Goal: Information Seeking & Learning: Find contact information

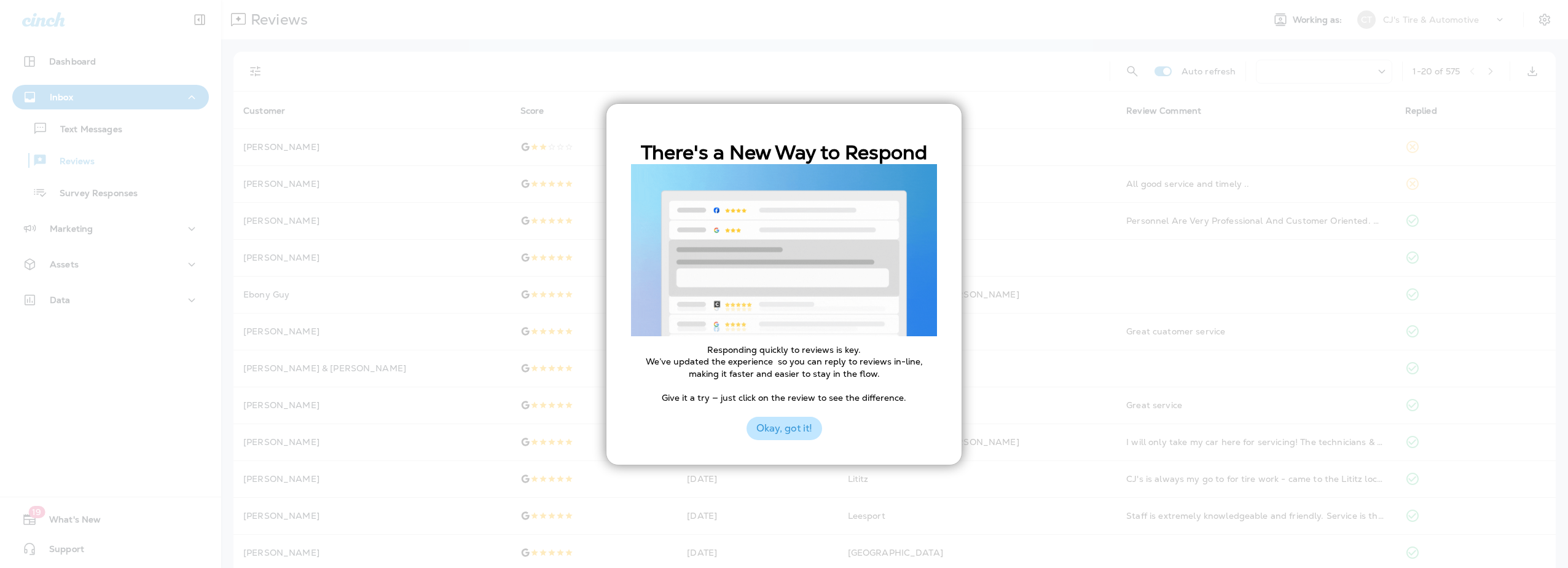
click at [789, 435] on button "Okay, got it!" at bounding box center [784, 428] width 76 height 23
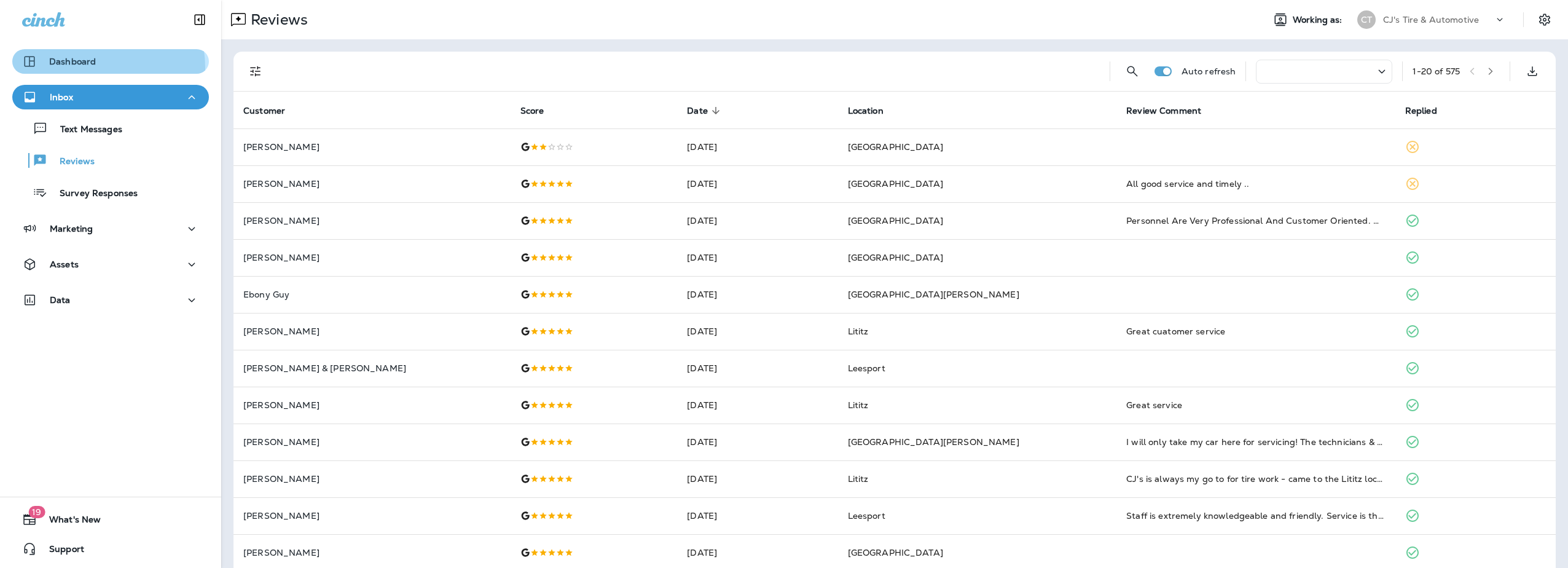
click at [82, 69] on div "Dashboard" at bounding box center [59, 61] width 74 height 15
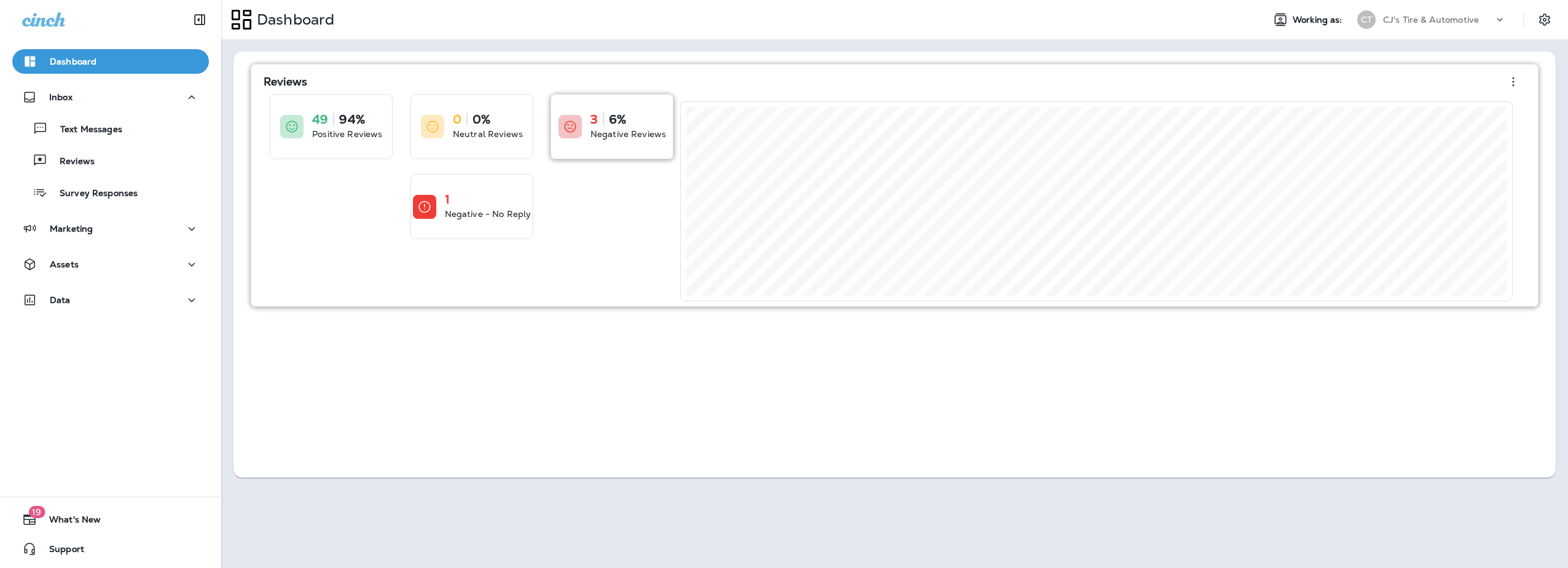
click at [642, 137] on p "Negative Reviews" at bounding box center [628, 133] width 76 height 12
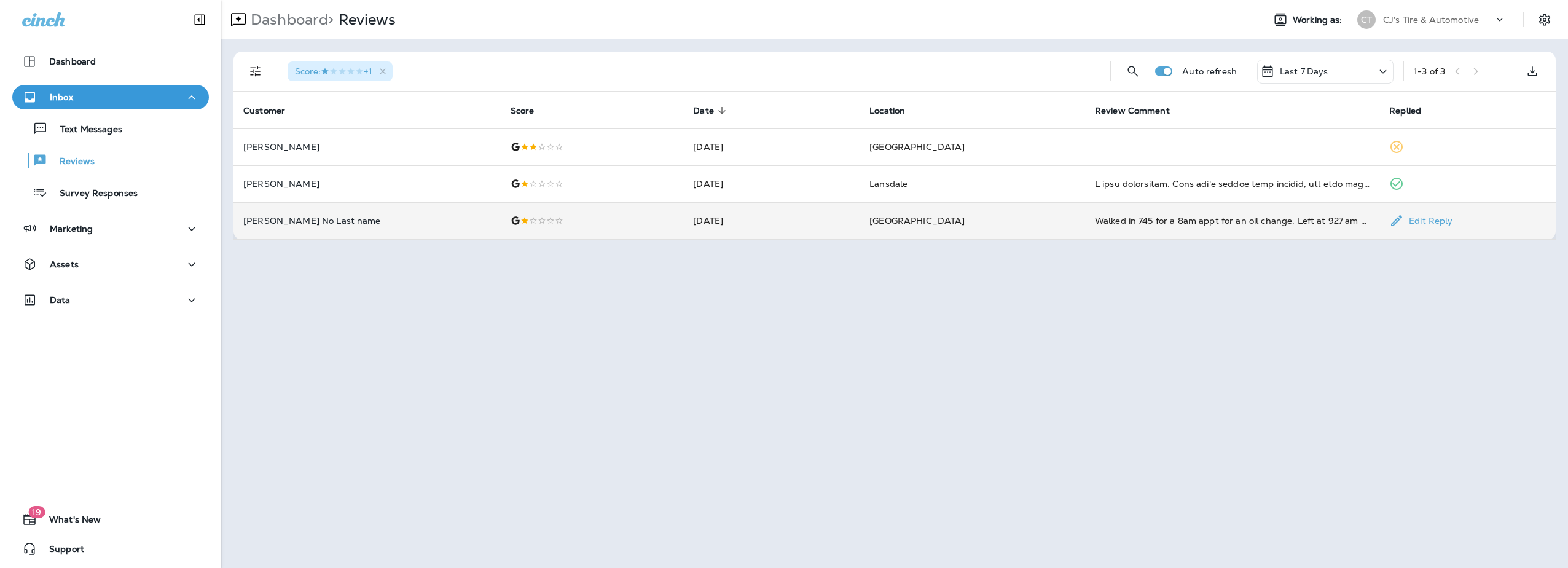
click at [357, 224] on p "[PERSON_NAME] No Last name" at bounding box center [367, 221] width 248 height 10
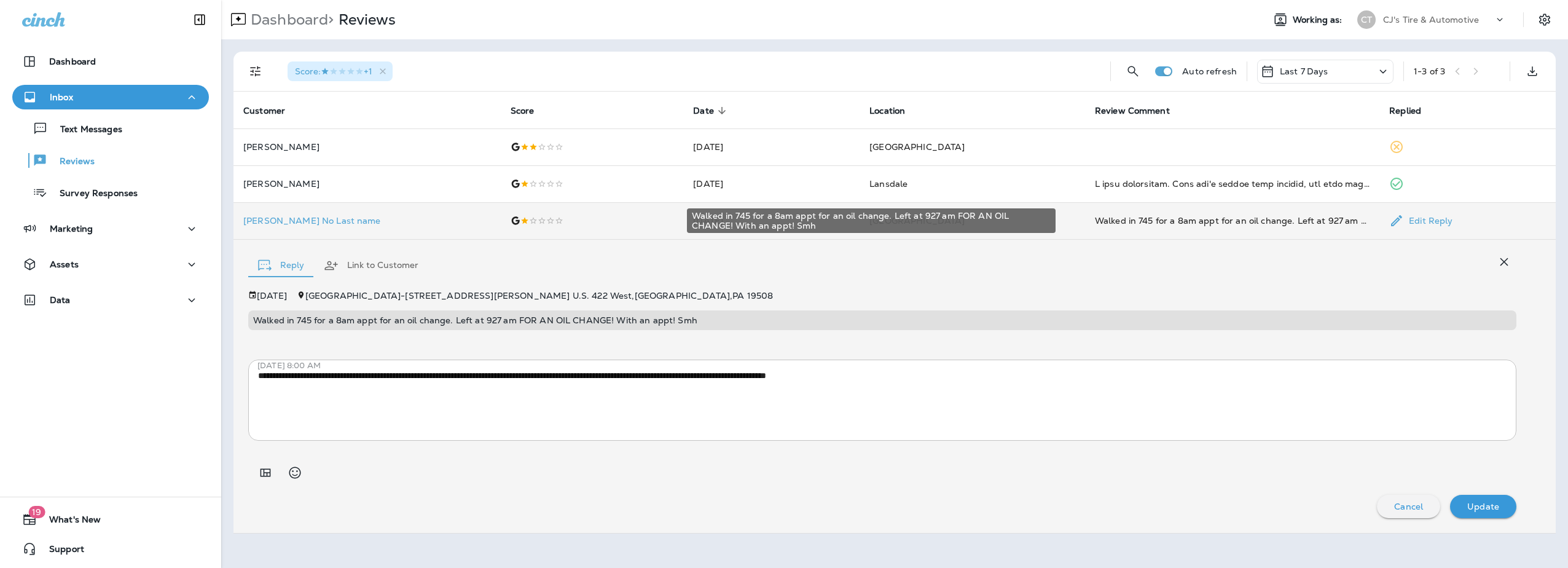
click at [1234, 223] on div "Walked in 745 for a 8am appt for an oil change. Left at 927 am FOR AN OIL CHANG…" at bounding box center [1232, 220] width 275 height 12
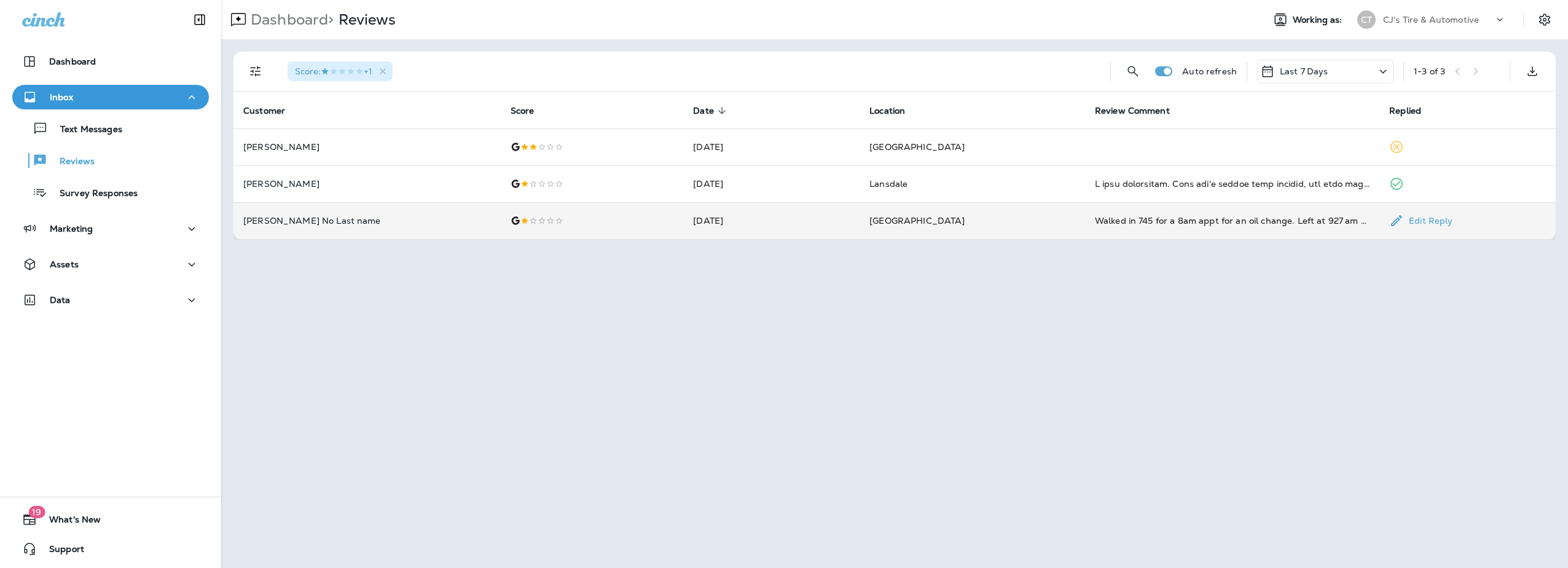
click at [683, 222] on td "[DATE]" at bounding box center [771, 221] width 176 height 37
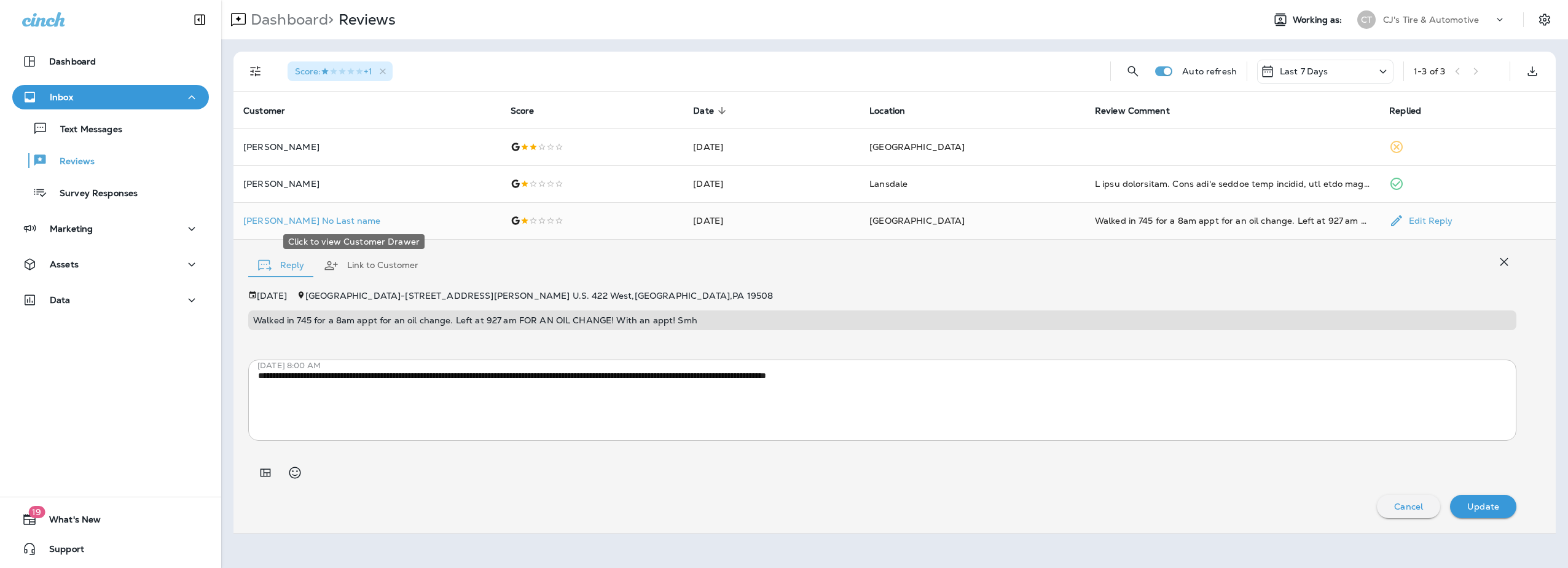
click at [298, 219] on p "[PERSON_NAME] No Last name" at bounding box center [367, 221] width 248 height 10
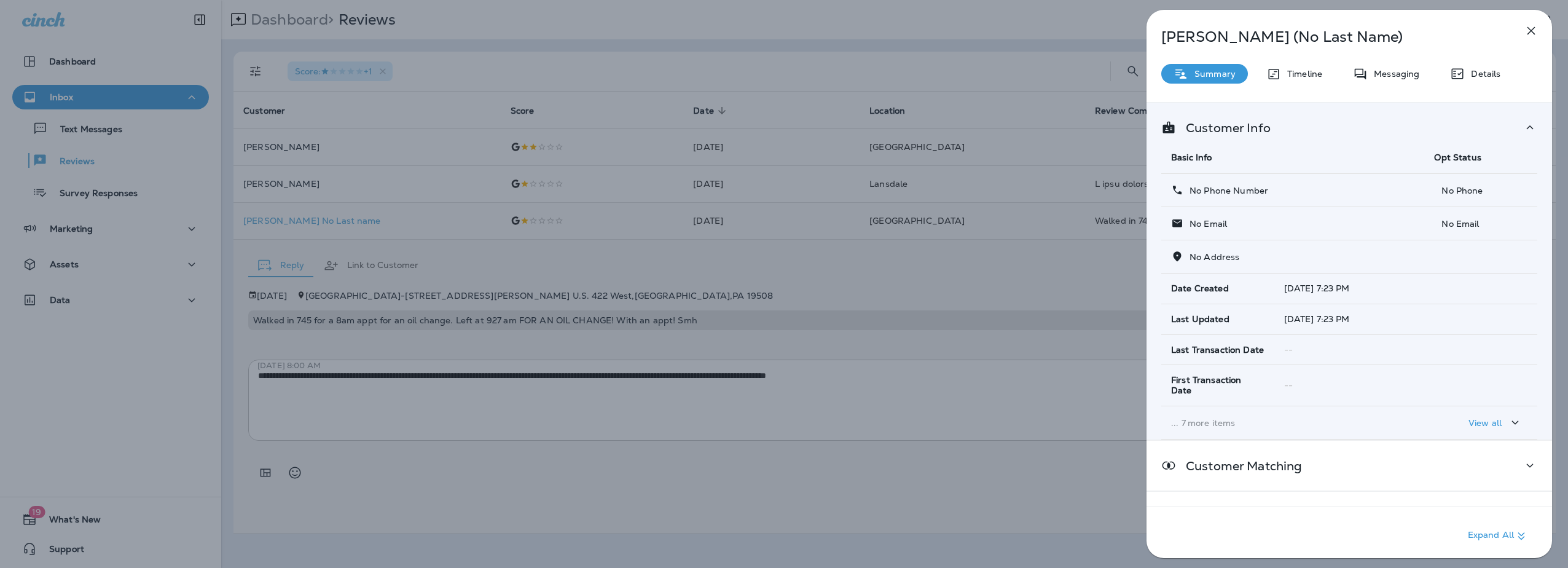
click at [1003, 25] on div "[PERSON_NAME] (No Last Name) Summary Timeline Messaging Details Customer Info B…" at bounding box center [784, 284] width 1568 height 568
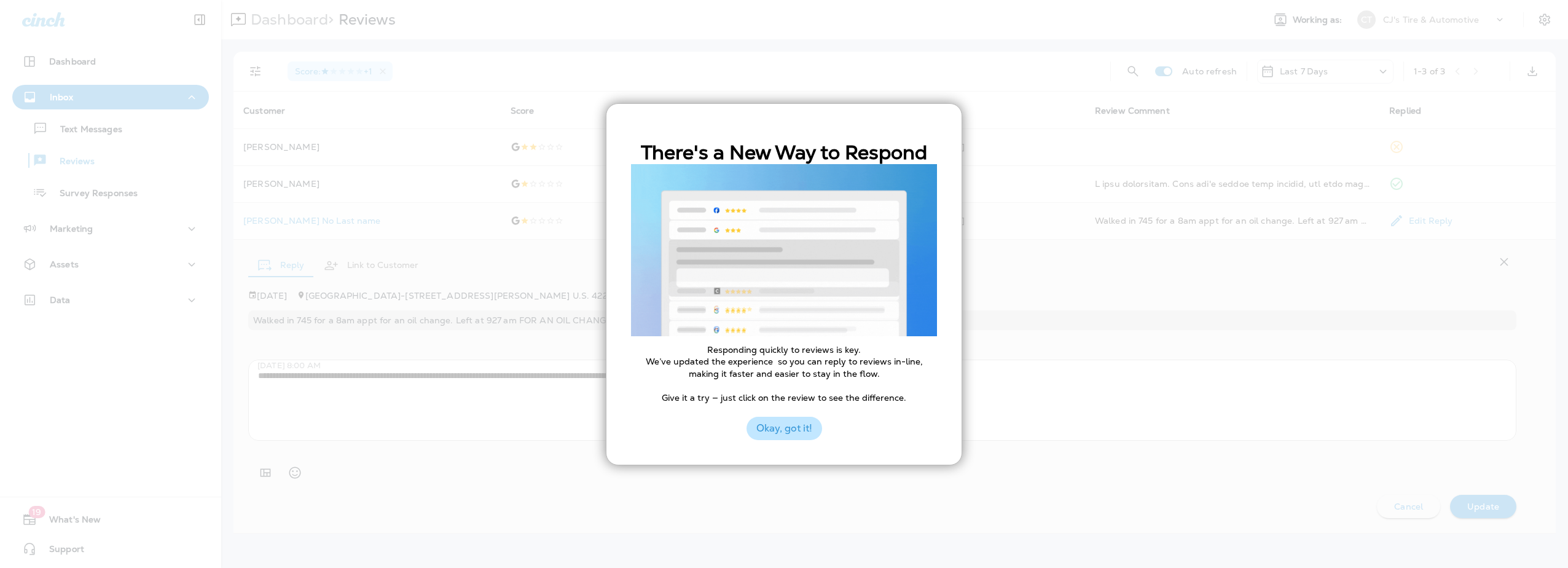
click at [788, 429] on button "Okay, got it!" at bounding box center [784, 428] width 76 height 23
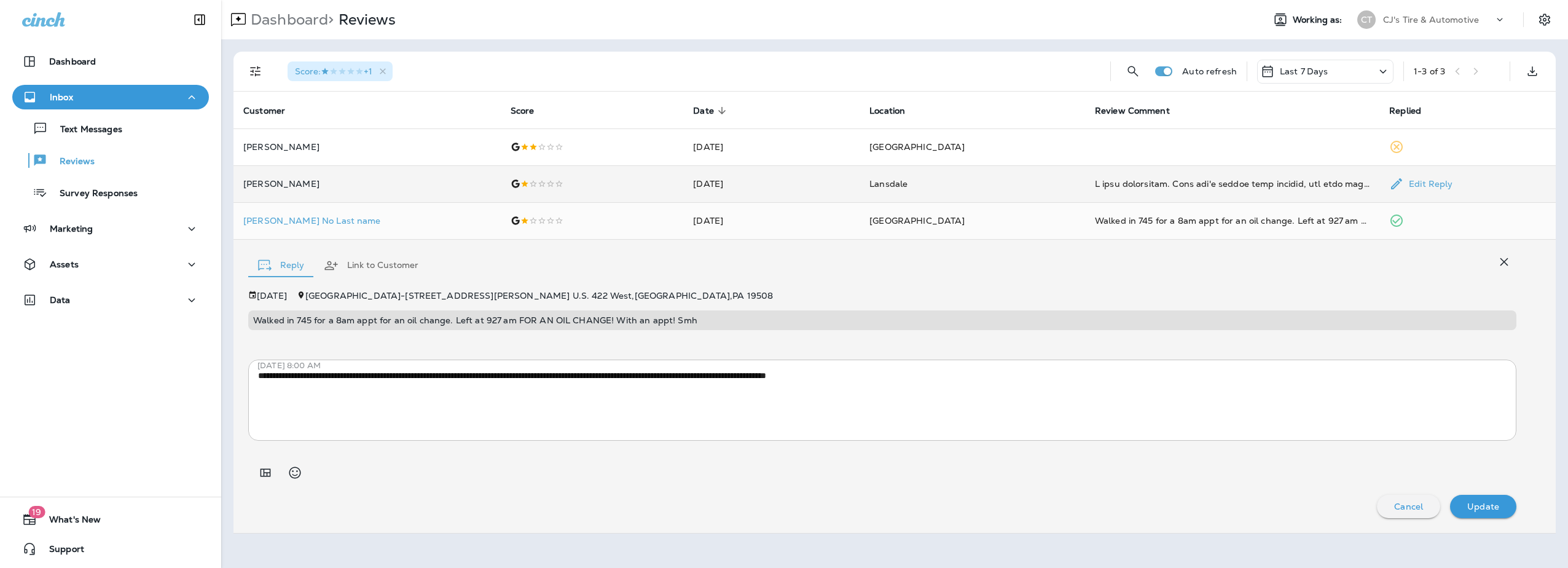
click at [303, 179] on p "[PERSON_NAME]" at bounding box center [367, 184] width 248 height 10
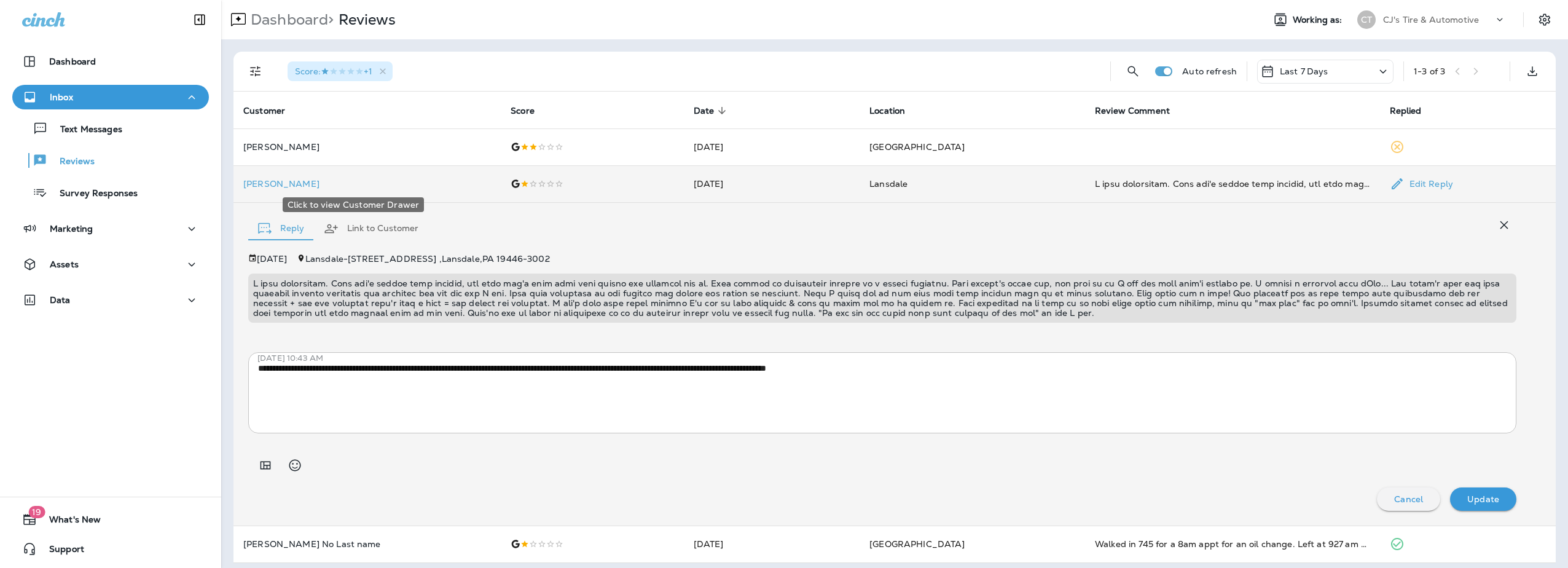
click at [271, 182] on p "[PERSON_NAME]" at bounding box center [367, 184] width 248 height 10
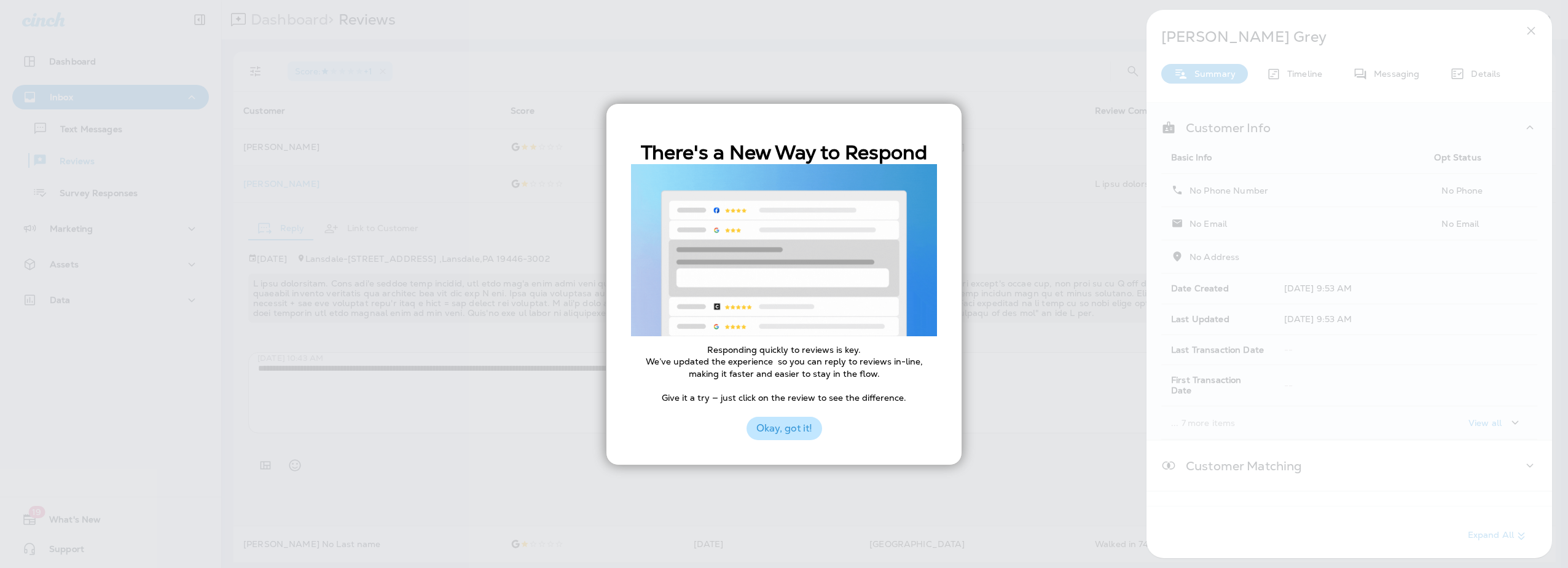
click at [764, 429] on button "Okay, got it!" at bounding box center [784, 428] width 76 height 23
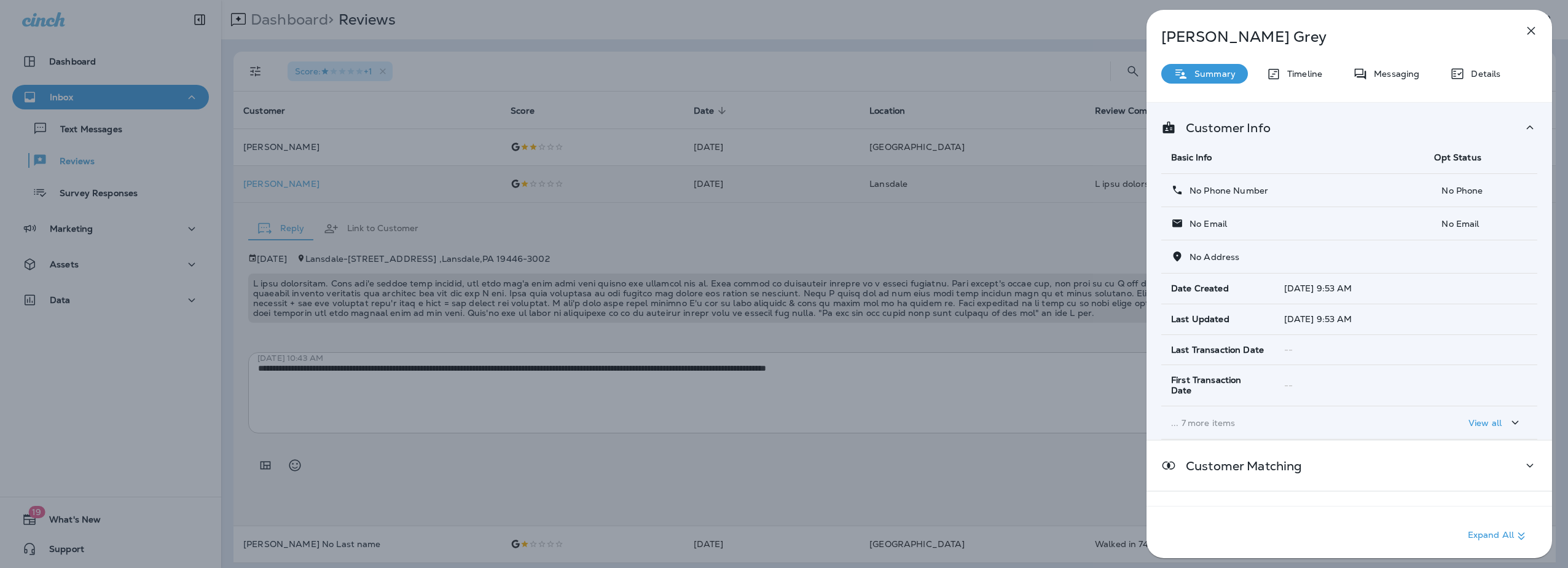
click at [1533, 31] on icon "button" at bounding box center [1531, 30] width 15 height 15
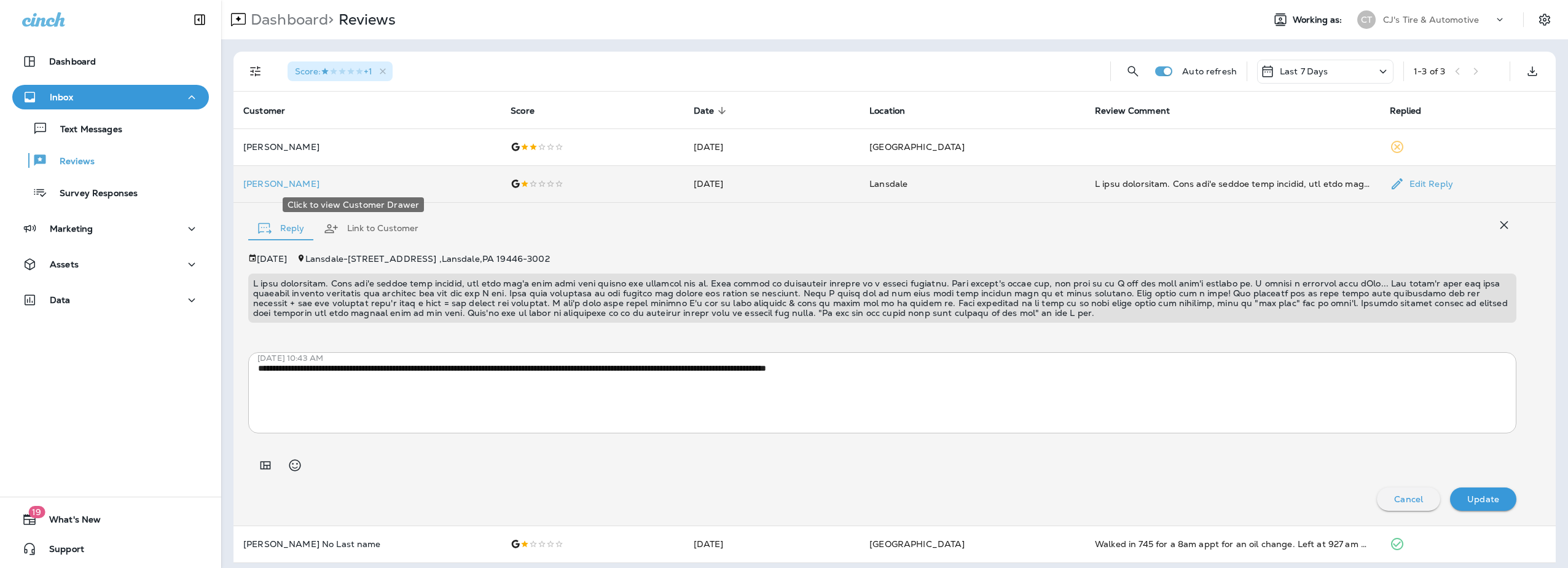
click at [262, 182] on p "[PERSON_NAME]" at bounding box center [367, 184] width 248 height 10
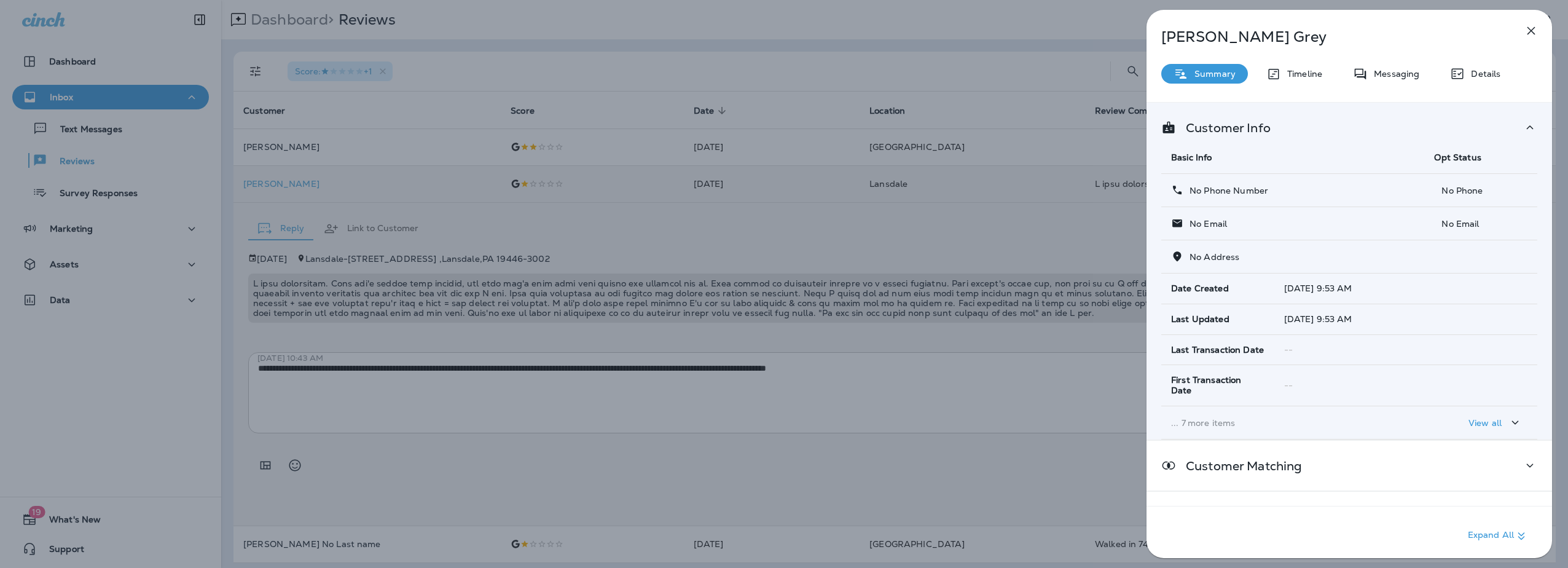
click at [1183, 418] on p "... 7 more items" at bounding box center [1293, 423] width 244 height 10
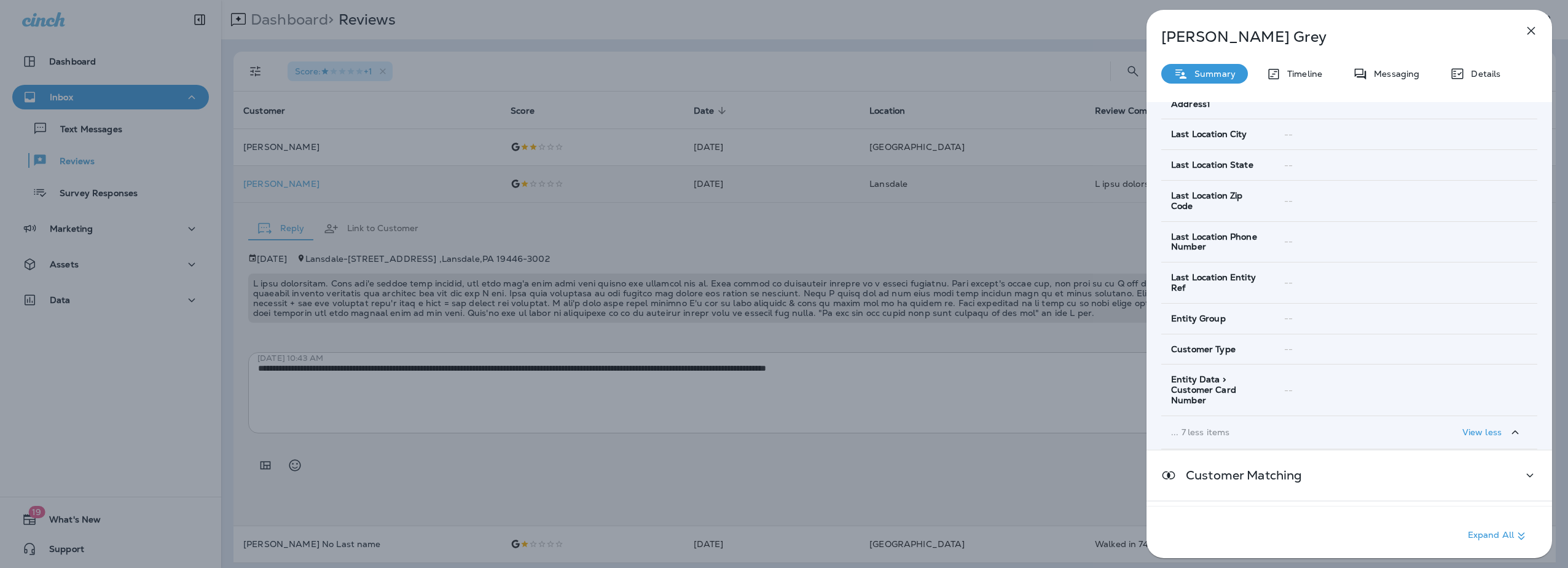
scroll to position [403, 0]
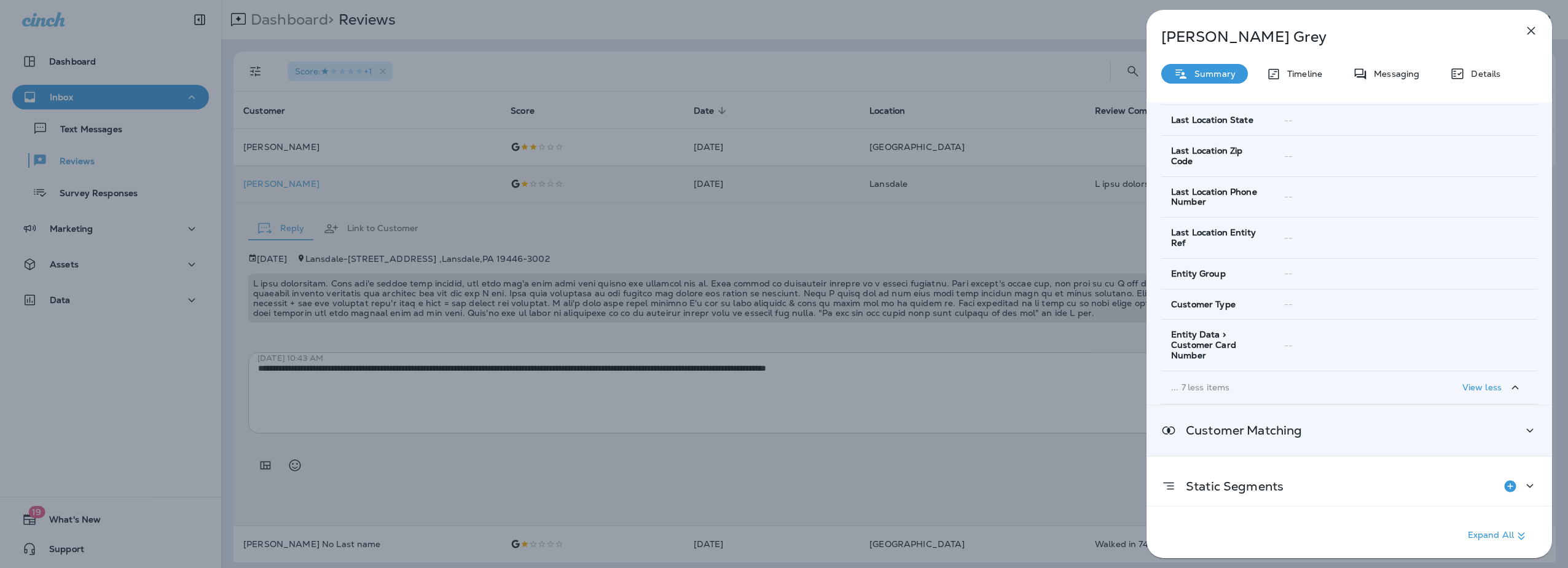
click at [1362, 427] on div "Customer Matching" at bounding box center [1349, 430] width 376 height 15
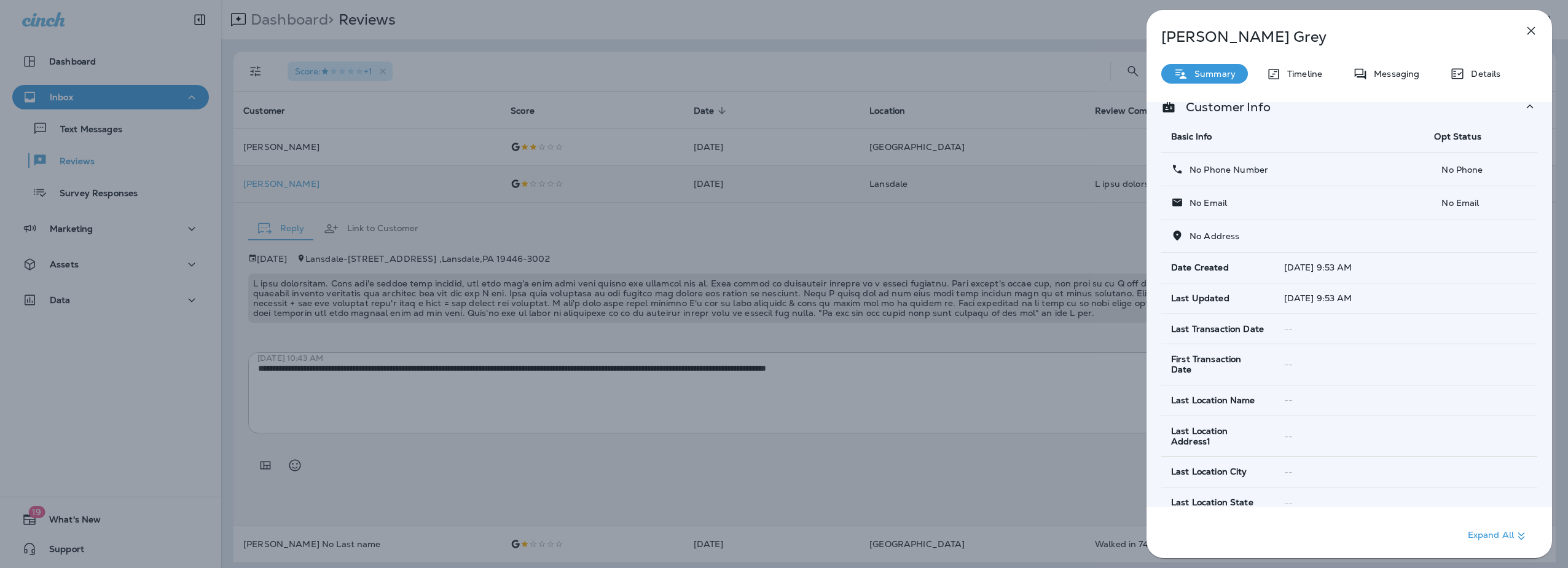
scroll to position [0, 0]
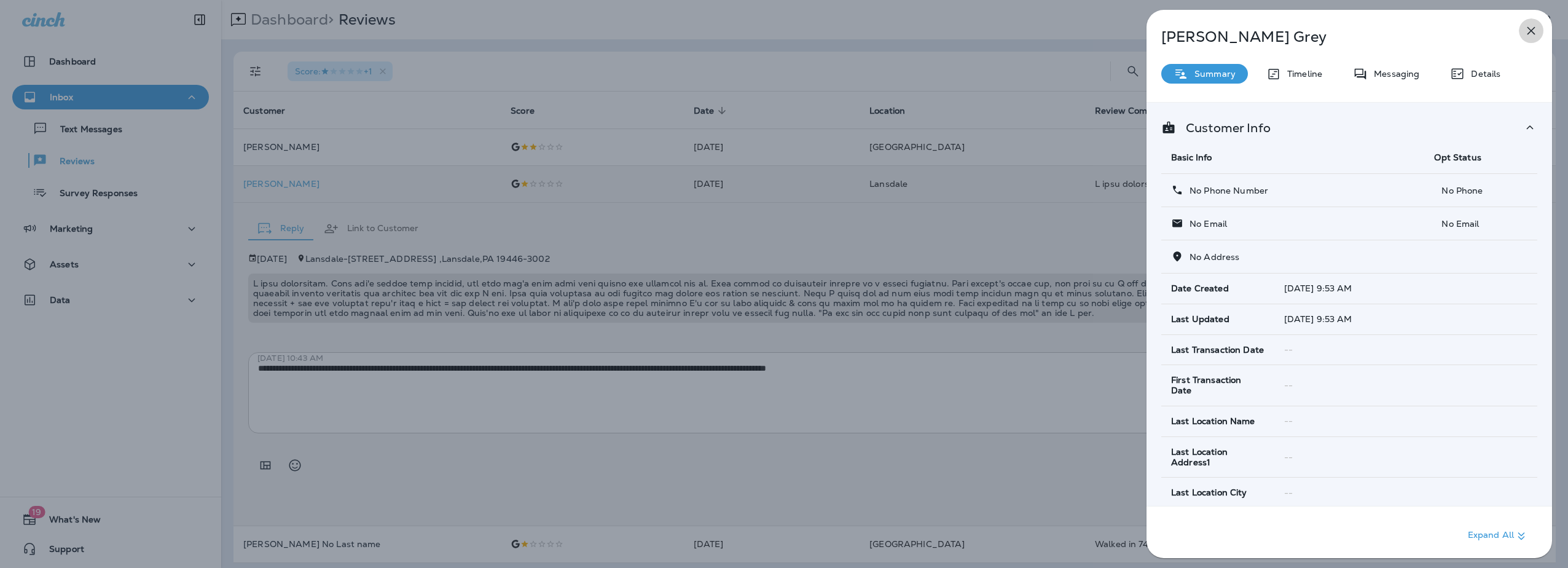
click at [1531, 31] on icon "button" at bounding box center [1531, 31] width 8 height 8
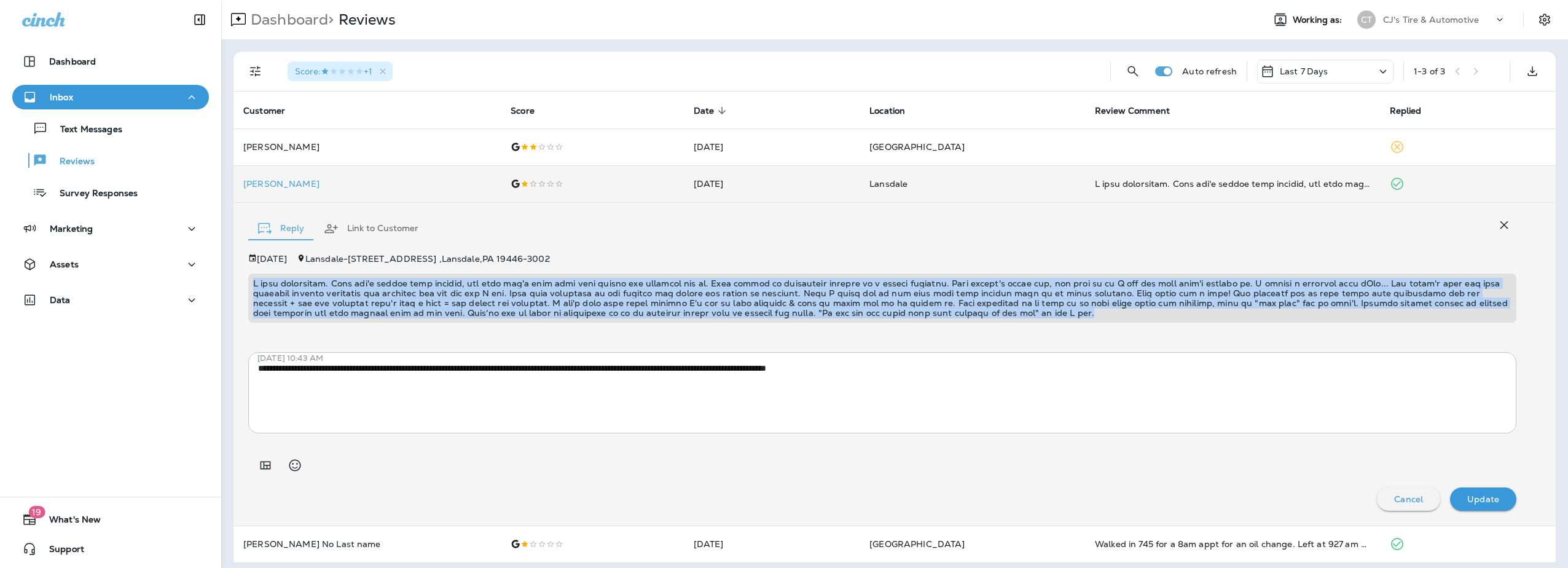
drag, startPoint x: 254, startPoint y: 281, endPoint x: 976, endPoint y: 316, distance: 722.8
click at [976, 316] on p at bounding box center [882, 298] width 1258 height 39
copy p "I felt bamboozled. They don't repair cars exactly, but that won't stop them fro…"
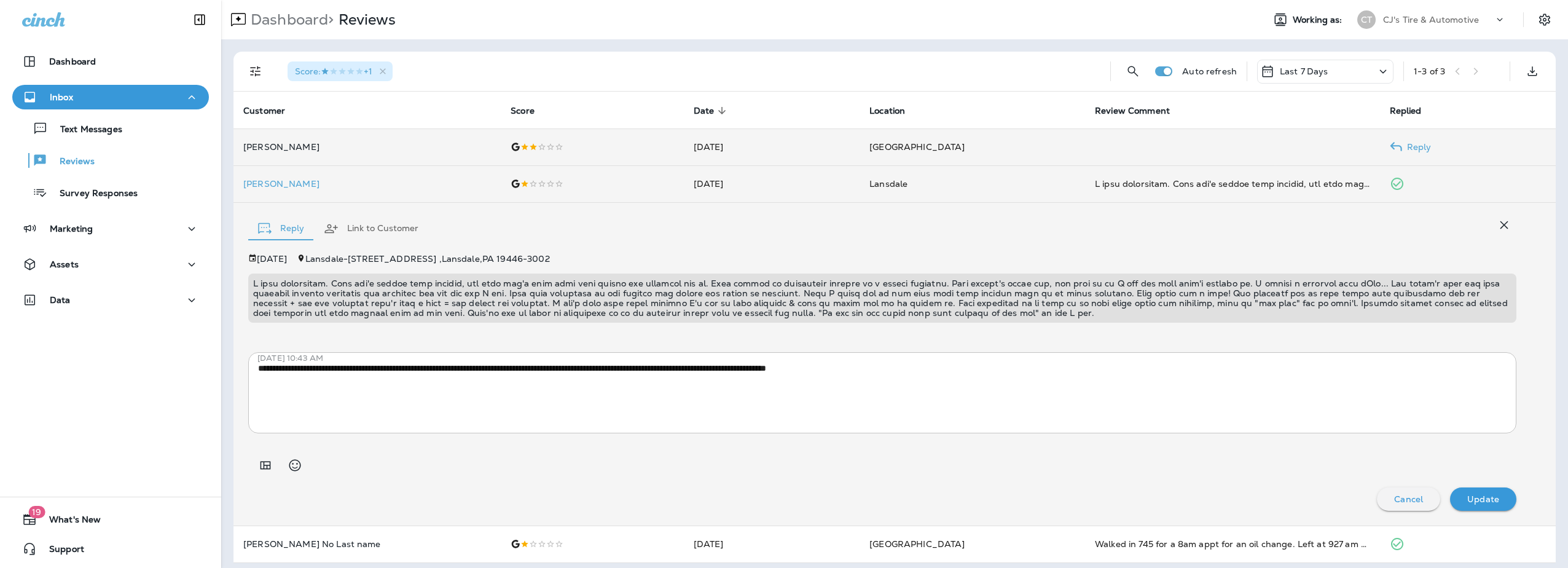
click at [291, 142] on p "[PERSON_NAME]" at bounding box center [367, 147] width 248 height 10
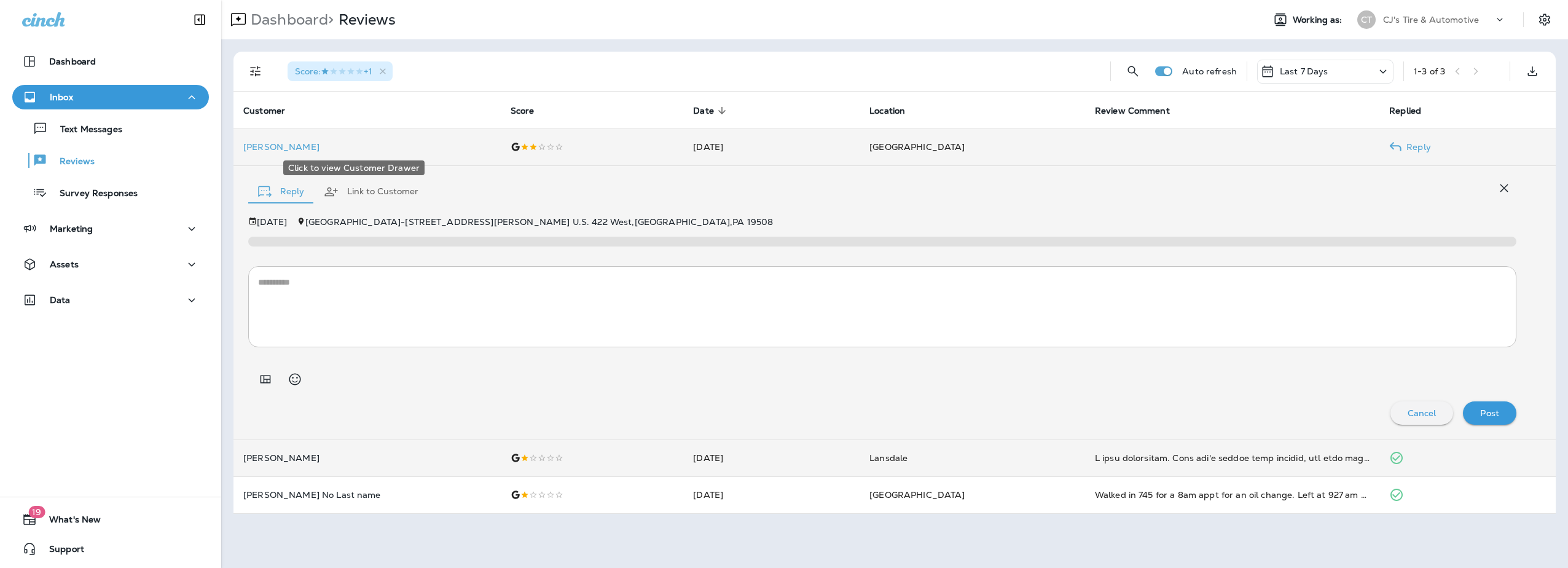
click at [256, 145] on p "[PERSON_NAME]" at bounding box center [367, 147] width 248 height 10
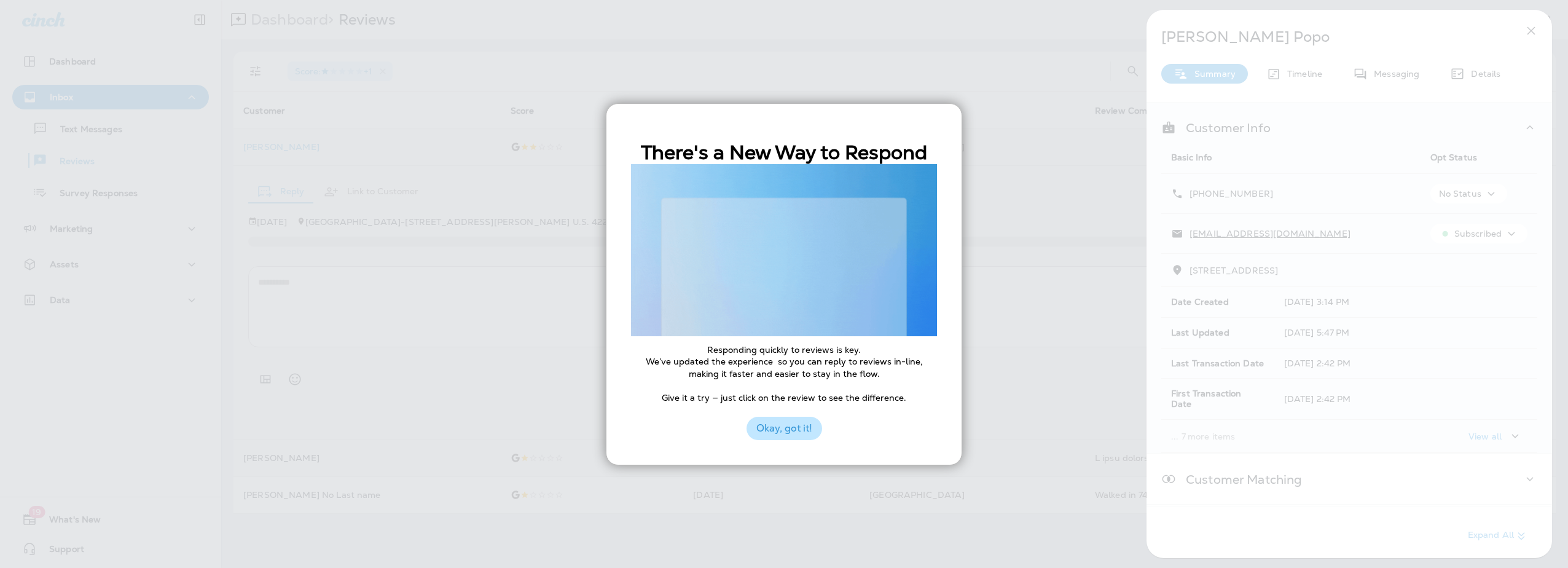
click at [789, 425] on button "Okay, got it!" at bounding box center [784, 428] width 76 height 23
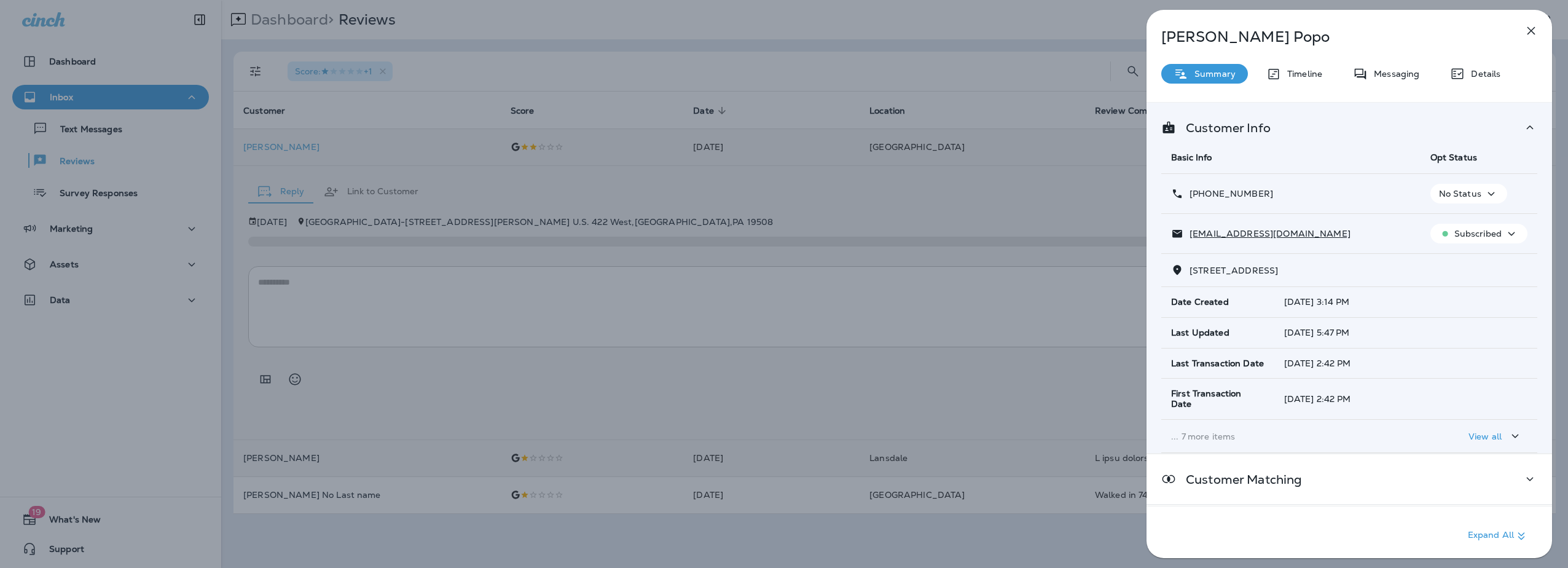
drag, startPoint x: 1273, startPoint y: 230, endPoint x: 1304, endPoint y: 196, distance: 46.0
click at [1304, 196] on div "[PHONE_NUMBER]" at bounding box center [1291, 194] width 240 height 13
drag, startPoint x: 1279, startPoint y: 196, endPoint x: 1199, endPoint y: 194, distance: 80.0
click at [1199, 194] on div "[PHONE_NUMBER]" at bounding box center [1291, 194] width 240 height 13
copy p "[PHONE_NUMBER]"
